Goal: Navigation & Orientation: Understand site structure

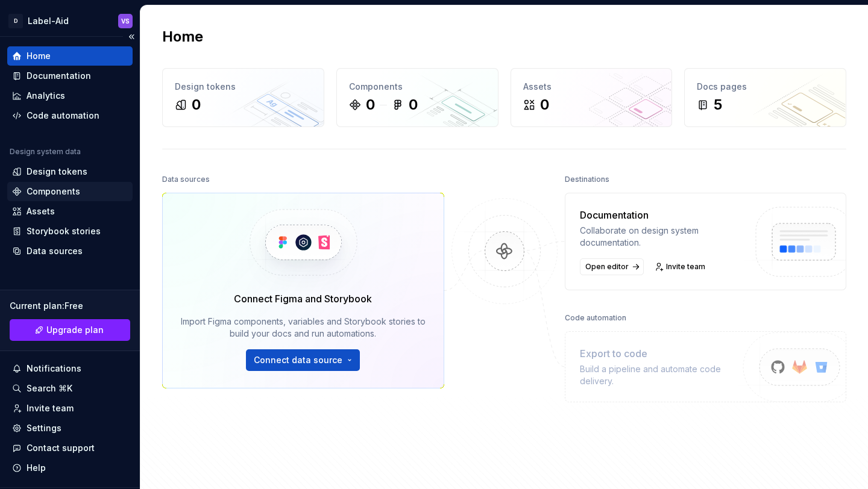
click at [63, 187] on div "Components" at bounding box center [54, 192] width 54 height 12
click at [61, 193] on div "Components" at bounding box center [54, 192] width 54 height 12
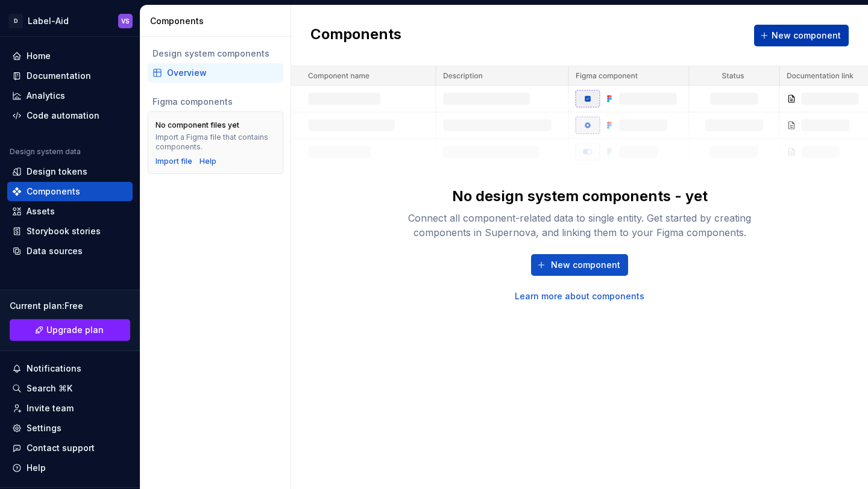
click at [780, 34] on span "New component" at bounding box center [805, 36] width 69 height 12
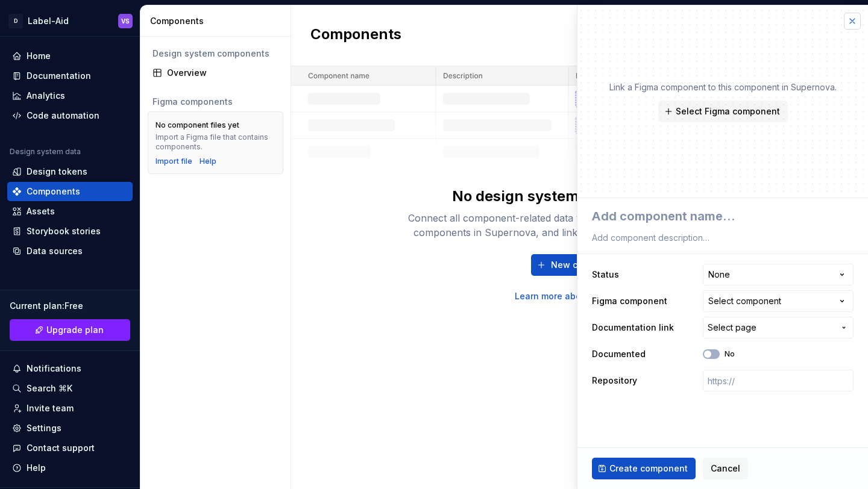
click at [852, 24] on button "button" at bounding box center [852, 21] width 17 height 17
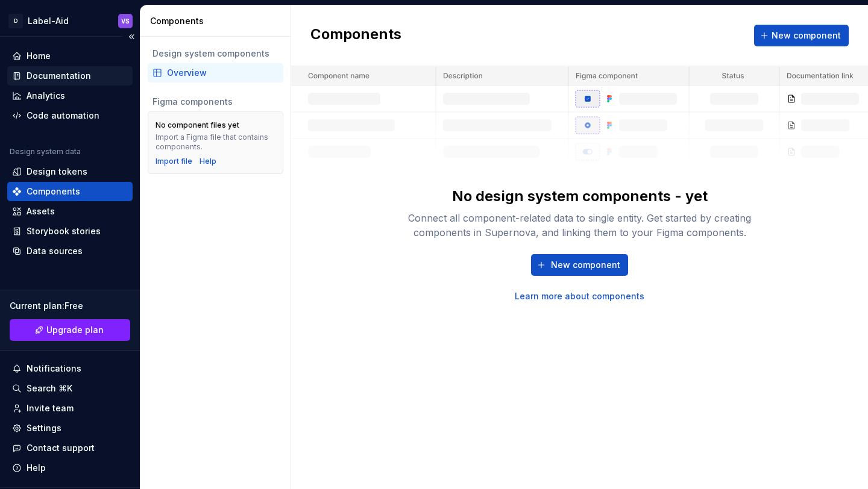
click at [44, 84] on div "Documentation" at bounding box center [69, 75] width 125 height 19
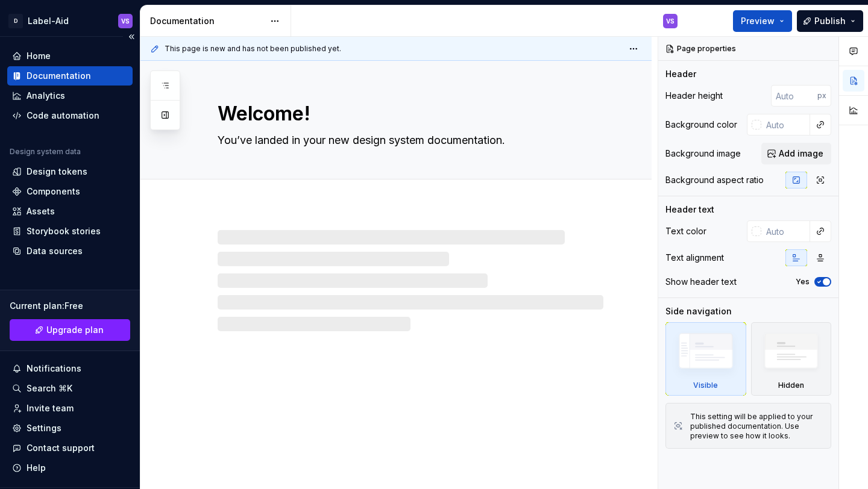
scroll to position [30, 0]
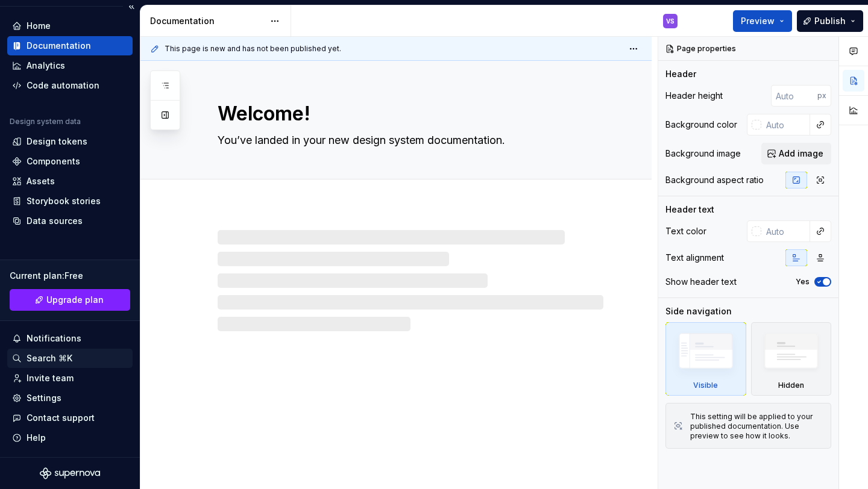
type textarea "*"
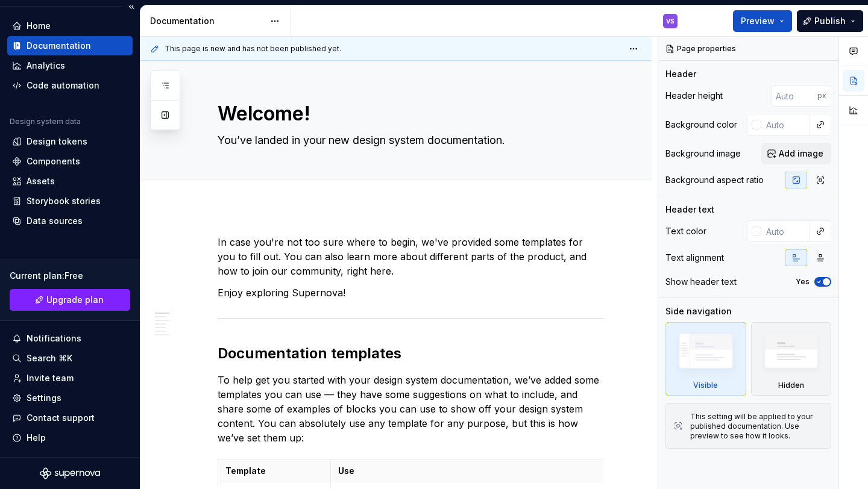
scroll to position [0, 0]
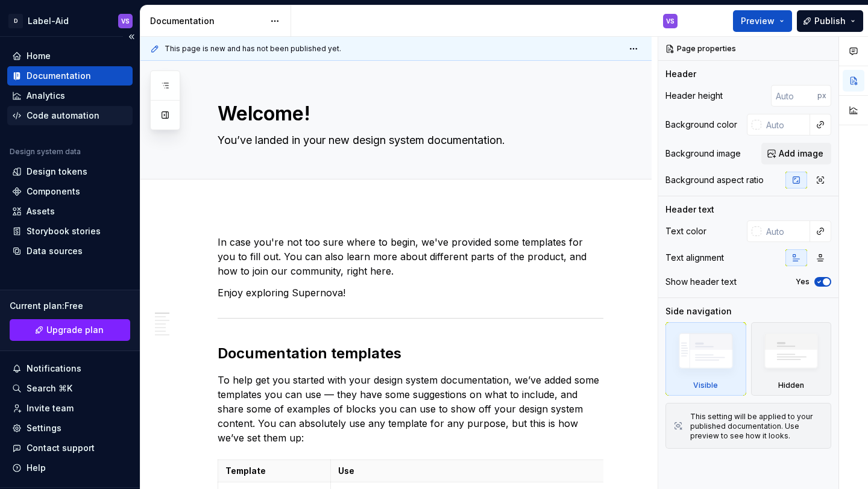
click at [43, 114] on div "Code automation" at bounding box center [63, 116] width 73 height 12
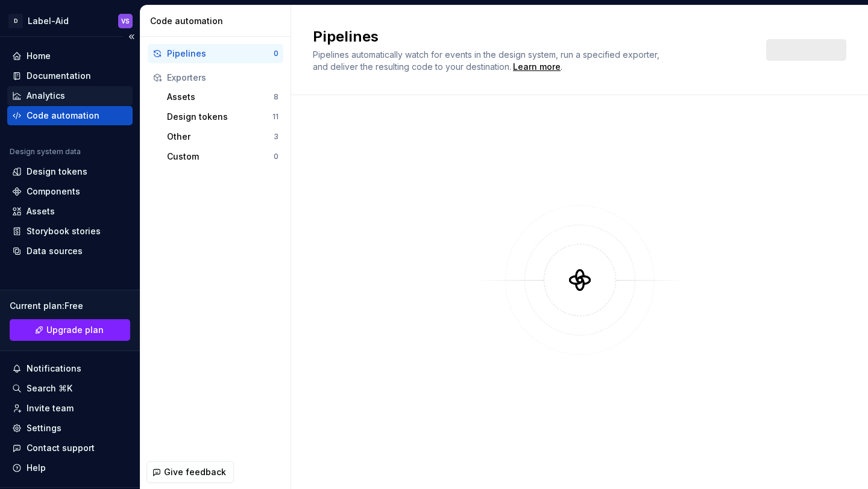
click at [42, 99] on div "Analytics" at bounding box center [46, 96] width 39 height 12
